Goal: Task Accomplishment & Management: Manage account settings

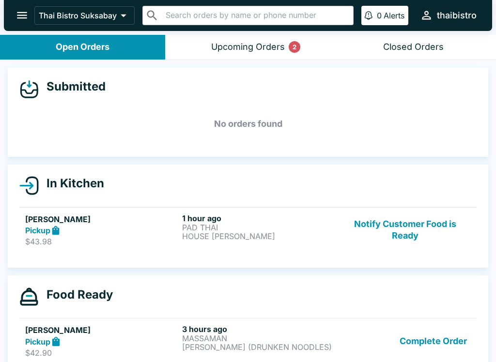
click at [288, 49] on button "Upcoming Orders 2" at bounding box center [247, 47] width 165 height 25
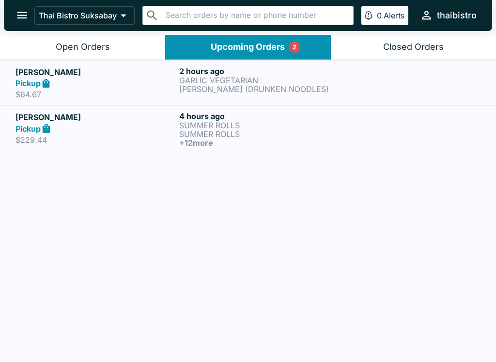
click at [287, 73] on h6 "2 hours ago" at bounding box center [259, 71] width 160 height 10
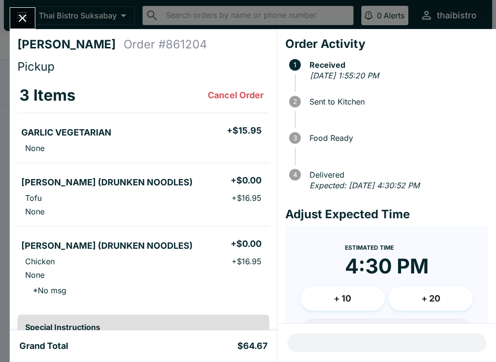
click at [28, 7] on div at bounding box center [23, 18] width 26 height 22
click at [30, 20] on button "Close" at bounding box center [22, 18] width 25 height 21
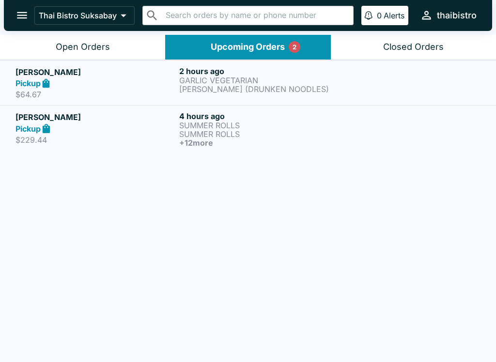
click at [291, 151] on link "[PERSON_NAME] Pickup $229.44 4 hours ago SUMMER ROLLS SUMMER ROLLS + 12 more" at bounding box center [248, 129] width 496 height 48
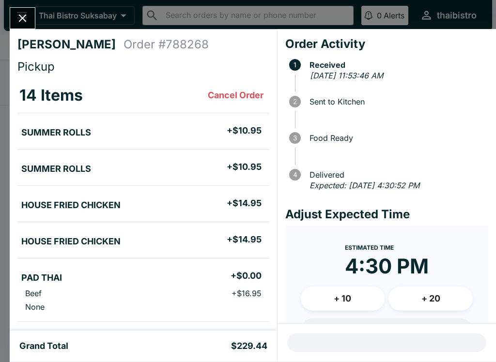
click at [17, 15] on icon "Close" at bounding box center [22, 18] width 13 height 13
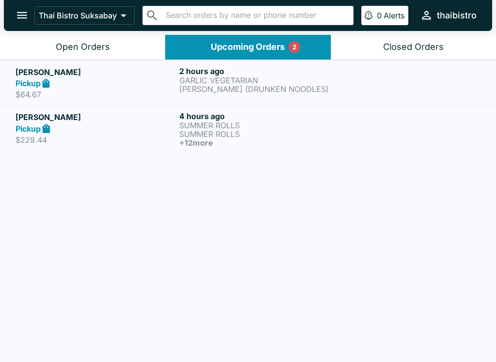
click at [117, 126] on div "Pickup" at bounding box center [95, 128] width 160 height 11
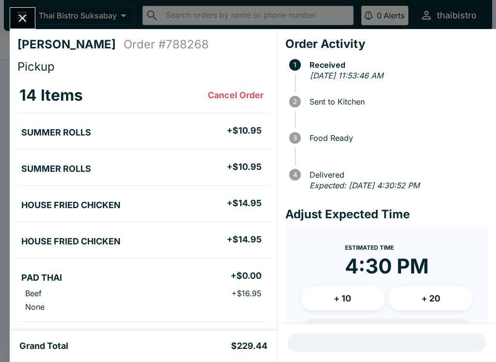
click at [25, 22] on icon "Close" at bounding box center [22, 18] width 13 height 13
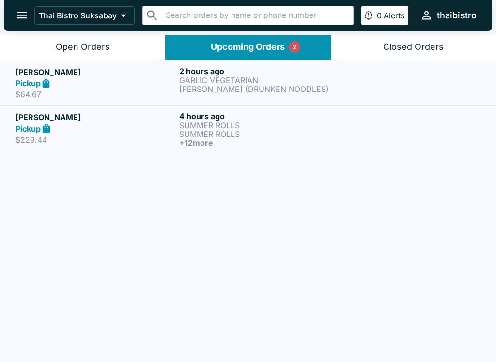
click at [116, 35] on button "Open Orders" at bounding box center [82, 47] width 165 height 25
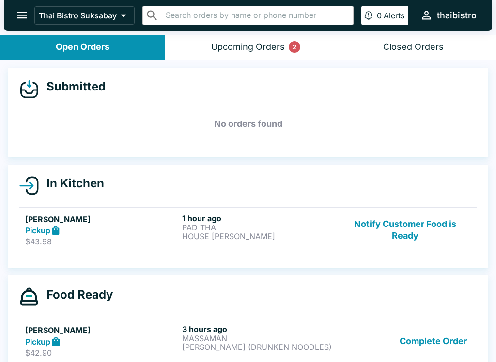
click at [267, 39] on button "Upcoming Orders 2" at bounding box center [247, 47] width 165 height 25
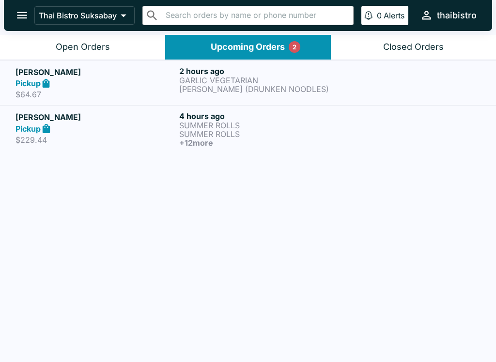
click at [121, 45] on button "Open Orders" at bounding box center [82, 47] width 165 height 25
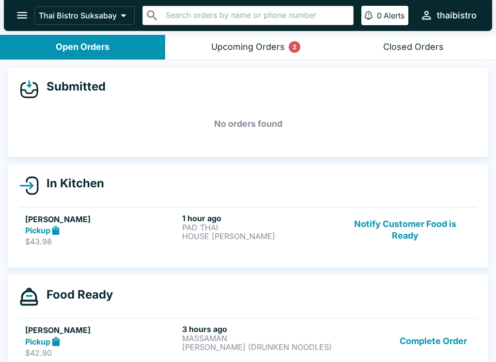
click at [294, 235] on p "HOUSE [PERSON_NAME]" at bounding box center [258, 236] width 153 height 9
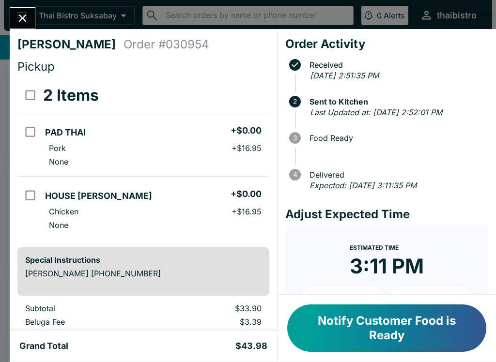
click at [376, 323] on button "Notify Customer Food is Ready" at bounding box center [386, 327] width 199 height 47
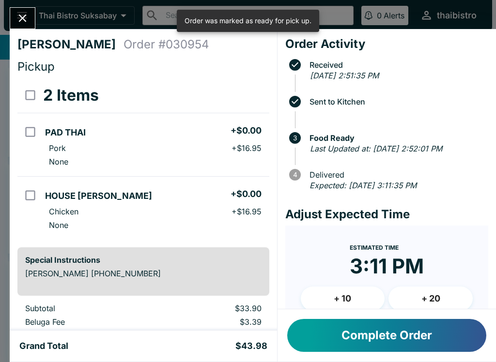
click at [386, 340] on button "Complete Order" at bounding box center [386, 335] width 199 height 33
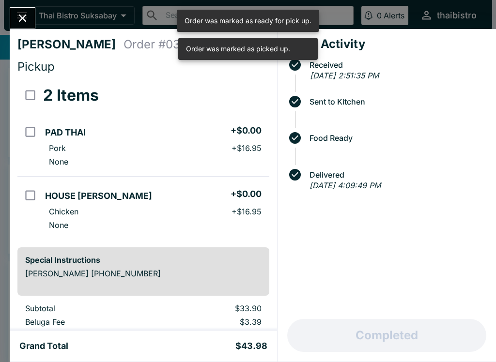
click at [33, 14] on button "Close" at bounding box center [22, 18] width 25 height 21
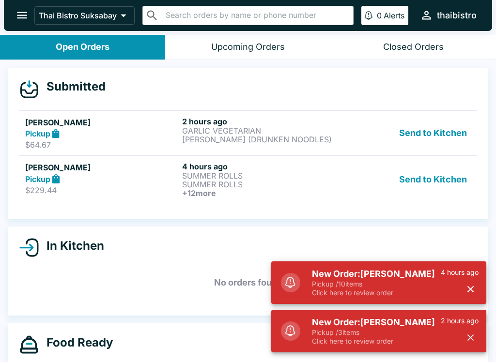
click at [428, 285] on p "Pickup / 10 items" at bounding box center [376, 284] width 129 height 9
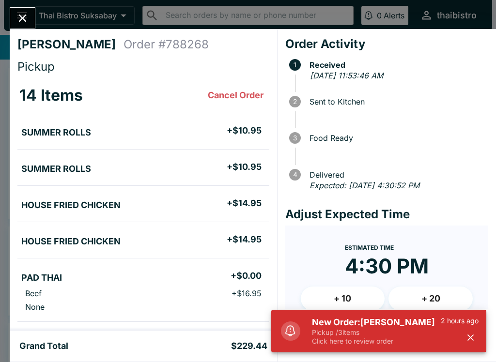
click at [409, 329] on p "Pickup / 3 items" at bounding box center [376, 332] width 129 height 9
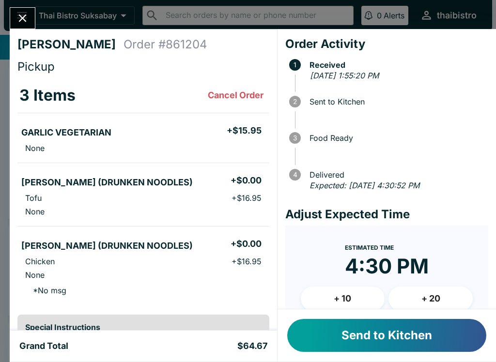
click at [414, 342] on button "Send to Kitchen" at bounding box center [386, 335] width 199 height 33
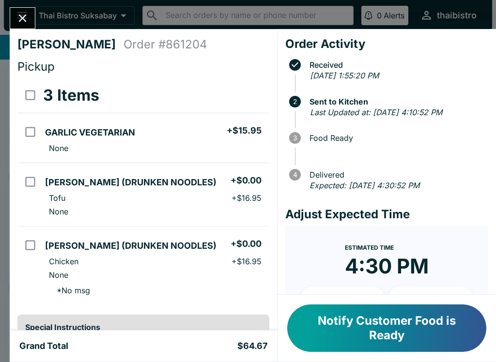
click at [26, 25] on button "Close" at bounding box center [22, 18] width 25 height 21
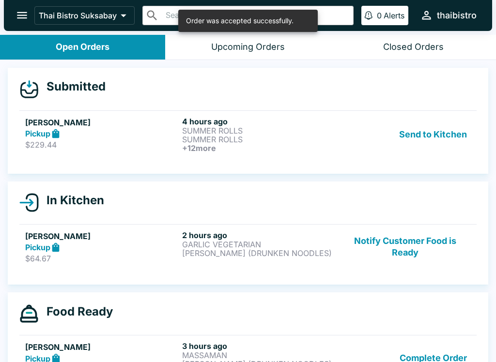
click at [432, 124] on button "Send to Kitchen" at bounding box center [432, 135] width 75 height 36
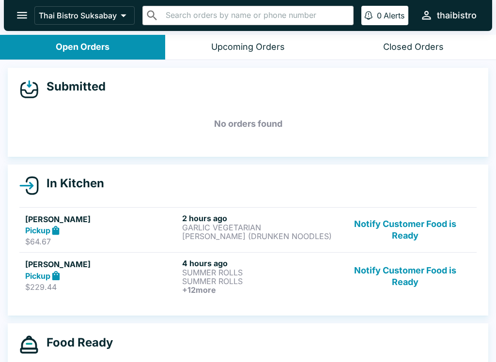
click at [281, 257] on link "[PERSON_NAME] Pickup $229.44 4 hours ago SUMMER ROLLS SUMMER ROLLS + 12 more No…" at bounding box center [247, 276] width 457 height 48
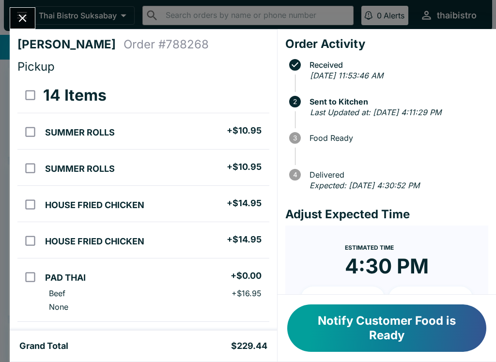
click at [31, 10] on button "Close" at bounding box center [22, 18] width 25 height 21
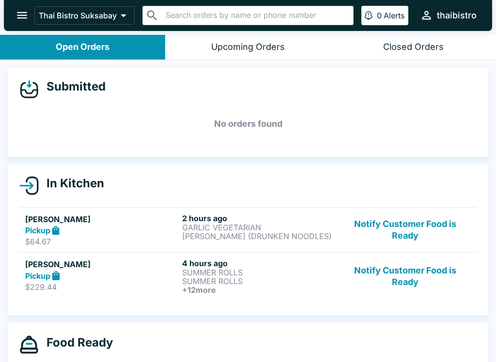
click at [282, 225] on p "GARLIC VEGETARIAN" at bounding box center [258, 227] width 153 height 9
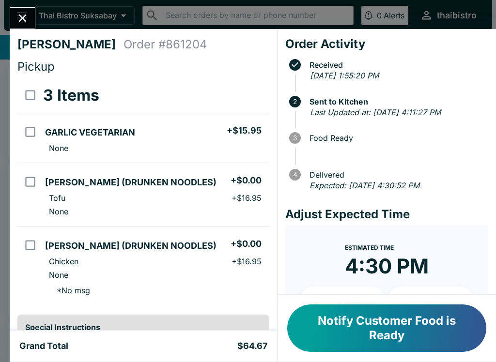
click at [407, 341] on button "Notify Customer Food is Ready" at bounding box center [386, 327] width 199 height 47
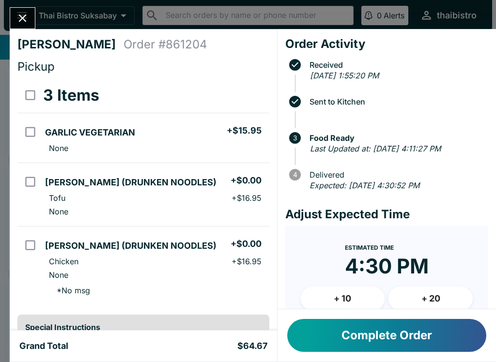
click at [422, 340] on button "Complete Order" at bounding box center [386, 335] width 199 height 33
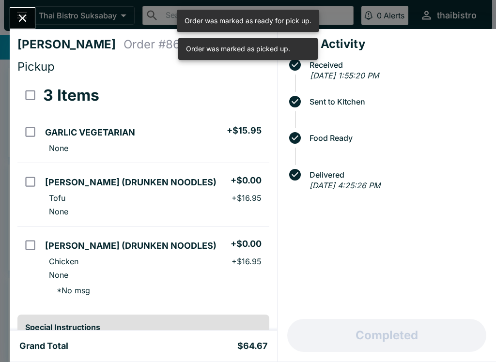
click at [17, 28] on button "Close" at bounding box center [22, 18] width 25 height 21
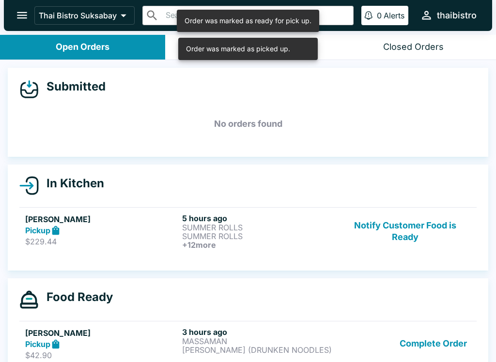
click at [444, 220] on button "Notify Customer Food is Ready" at bounding box center [404, 231] width 131 height 36
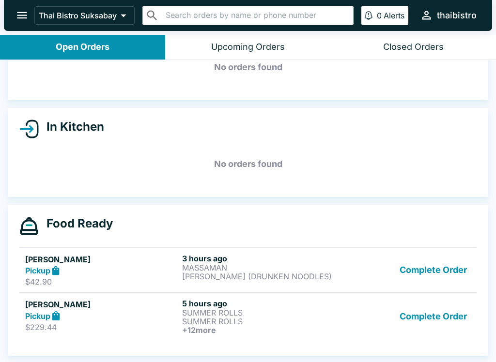
scroll to position [57, 0]
click at [289, 270] on p "MASSAMAN" at bounding box center [258, 267] width 153 height 9
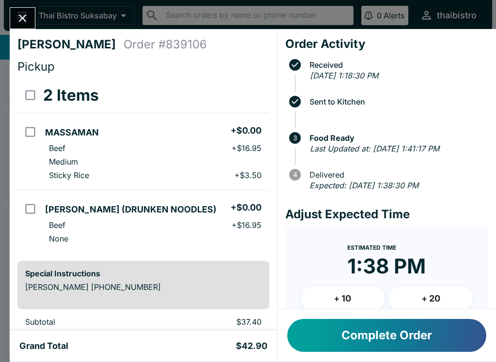
click at [398, 343] on button "Complete Order" at bounding box center [386, 335] width 199 height 33
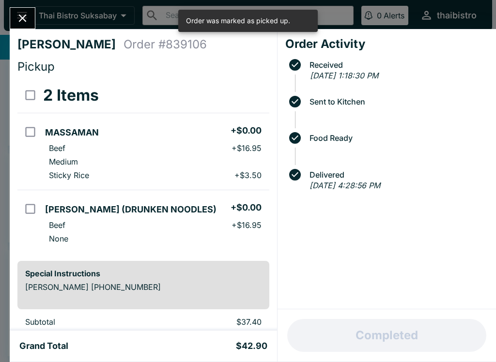
scroll to position [11, 0]
click at [15, 17] on button "Close" at bounding box center [22, 18] width 25 height 21
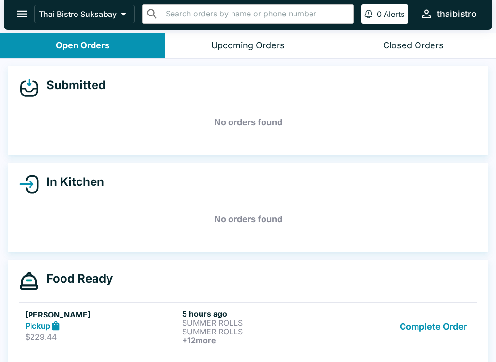
click at [200, 329] on p "SUMMER ROLLS" at bounding box center [258, 331] width 153 height 9
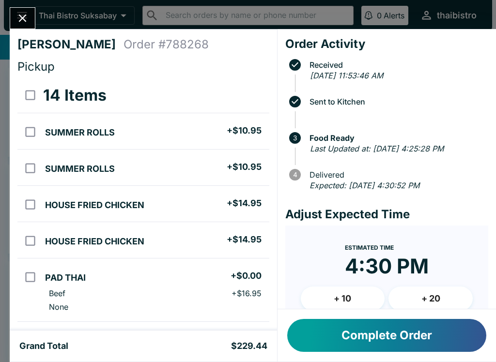
click at [24, 16] on icon "Close" at bounding box center [22, 18] width 13 height 13
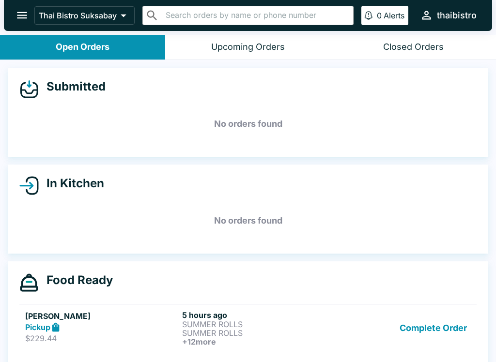
click at [448, 324] on button "Complete Order" at bounding box center [432, 328] width 75 height 36
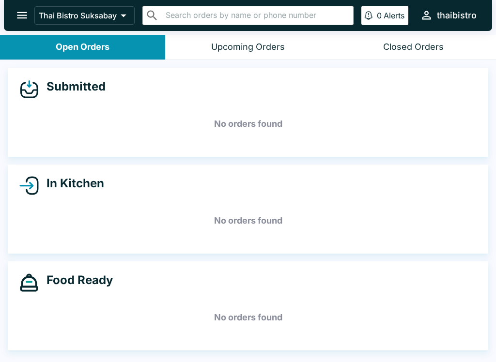
click at [494, 265] on div "Food Ready No orders found" at bounding box center [248, 305] width 496 height 89
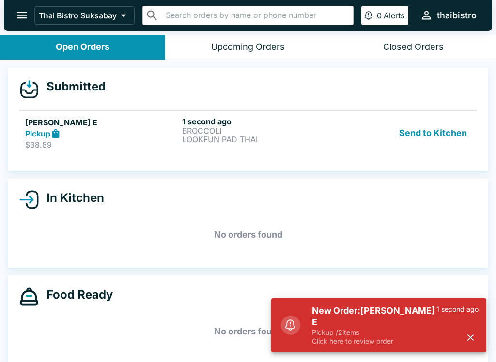
click at [414, 135] on button "Send to Kitchen" at bounding box center [432, 133] width 75 height 33
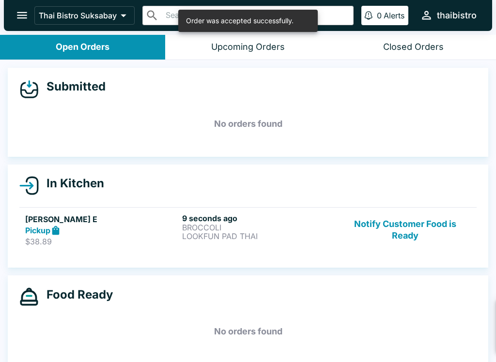
click at [228, 232] on p "LOOKFUN PAD THAI" at bounding box center [258, 236] width 153 height 9
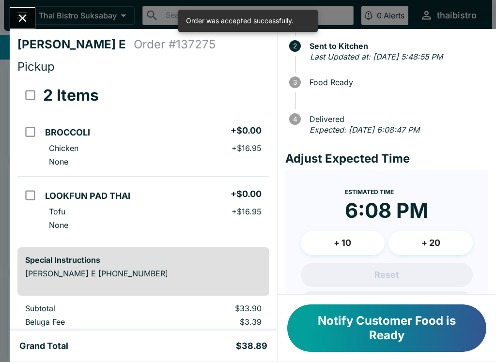
scroll to position [54, 0]
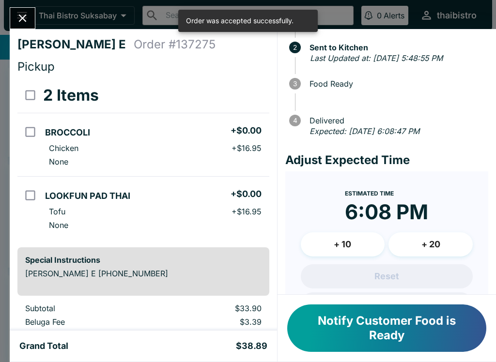
click at [355, 241] on button "+ 10" at bounding box center [343, 244] width 84 height 24
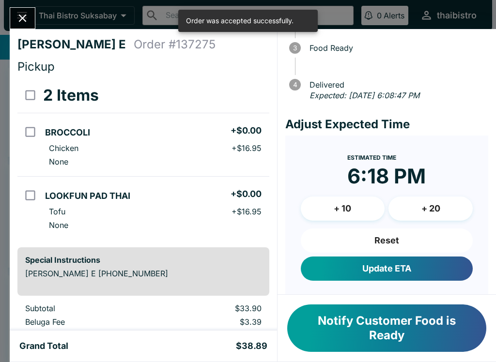
scroll to position [90, 0]
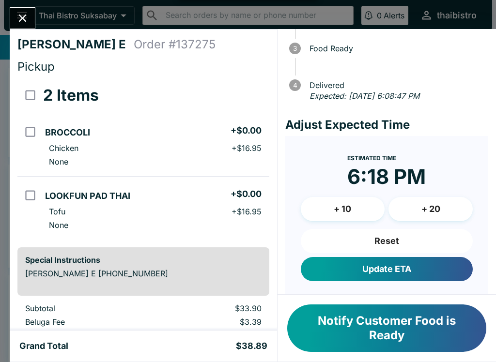
click at [422, 269] on button "Update ETA" at bounding box center [387, 269] width 172 height 24
